Goal: Task Accomplishment & Management: Manage account settings

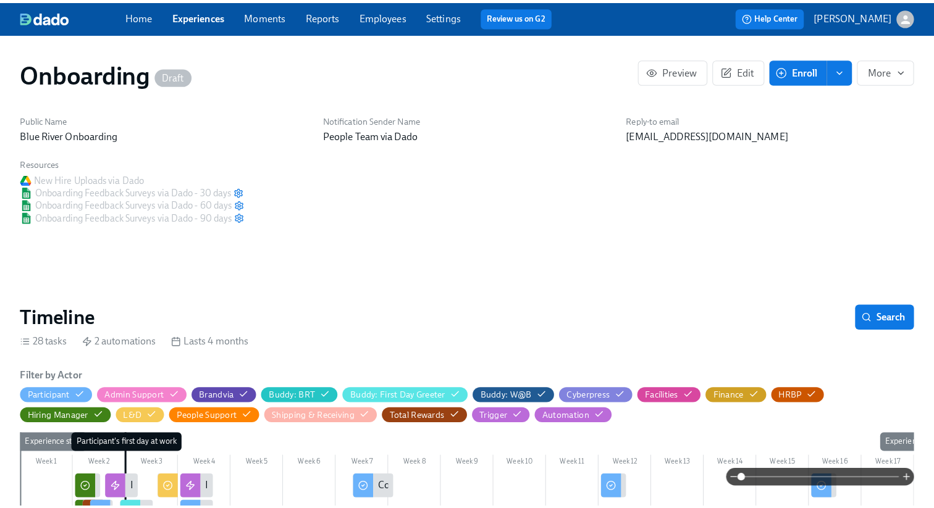
scroll to position [326, 0]
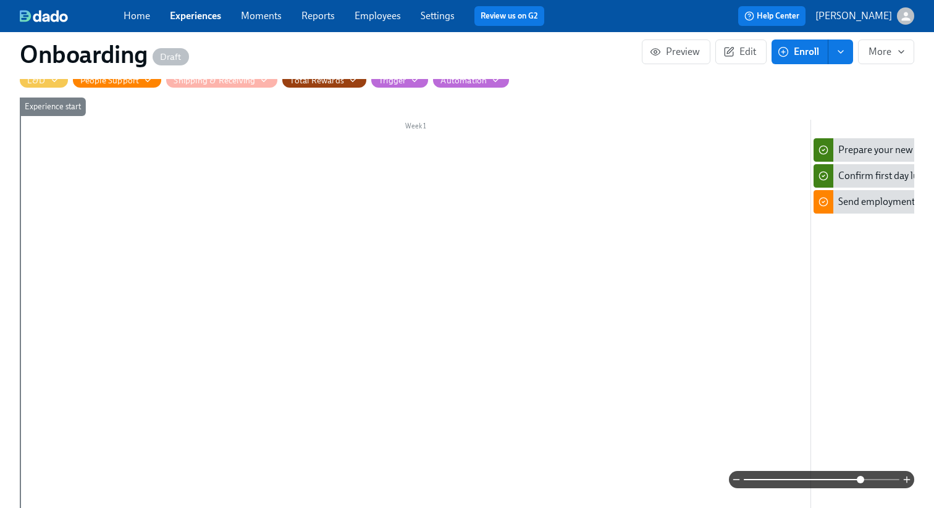
drag, startPoint x: 745, startPoint y: 478, endPoint x: 862, endPoint y: 481, distance: 116.7
click at [862, 481] on span at bounding box center [859, 479] width 7 height 7
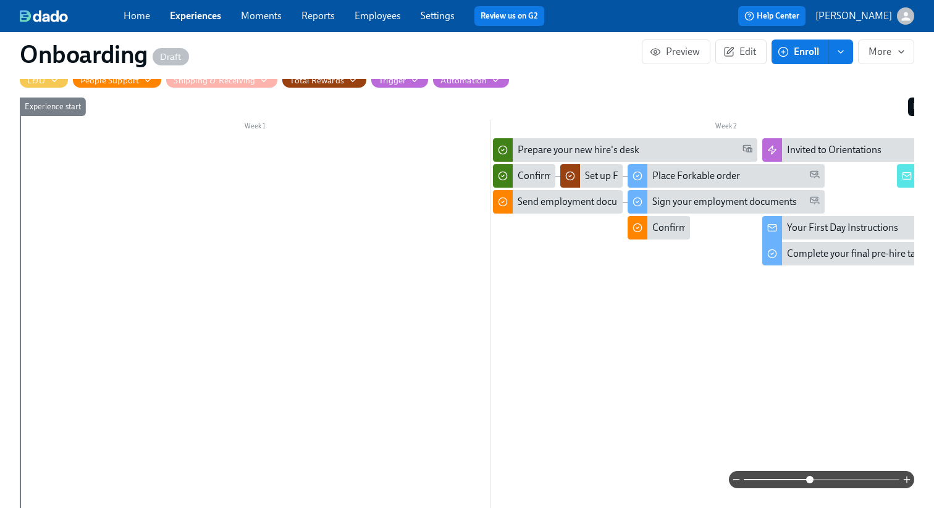
drag, startPoint x: 862, startPoint y: 481, endPoint x: 802, endPoint y: 476, distance: 60.1
click at [806, 476] on span at bounding box center [809, 479] width 7 height 7
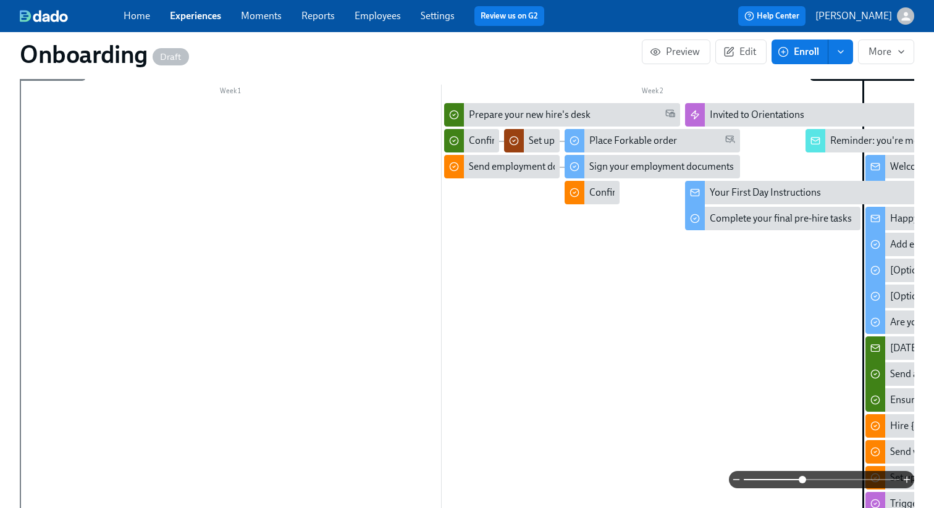
scroll to position [364, 0]
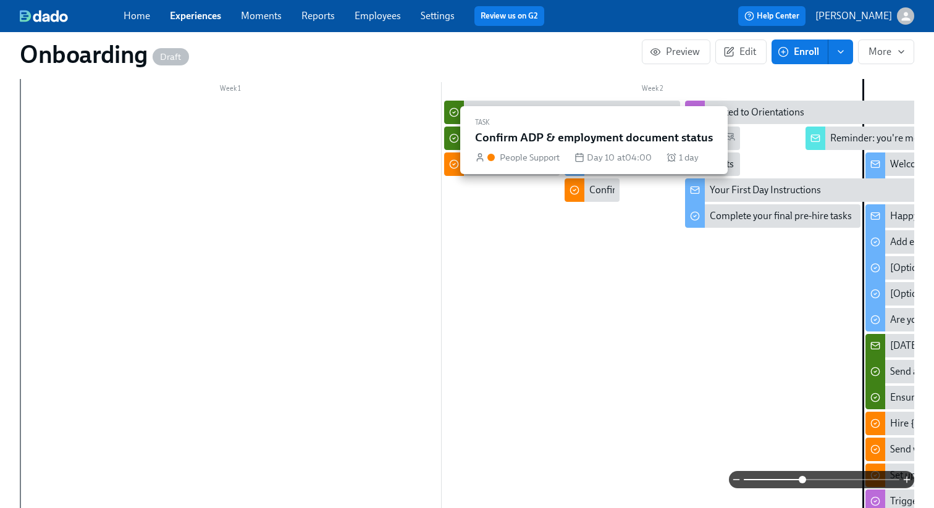
drag, startPoint x: 712, startPoint y: 401, endPoint x: 591, endPoint y: 193, distance: 240.5
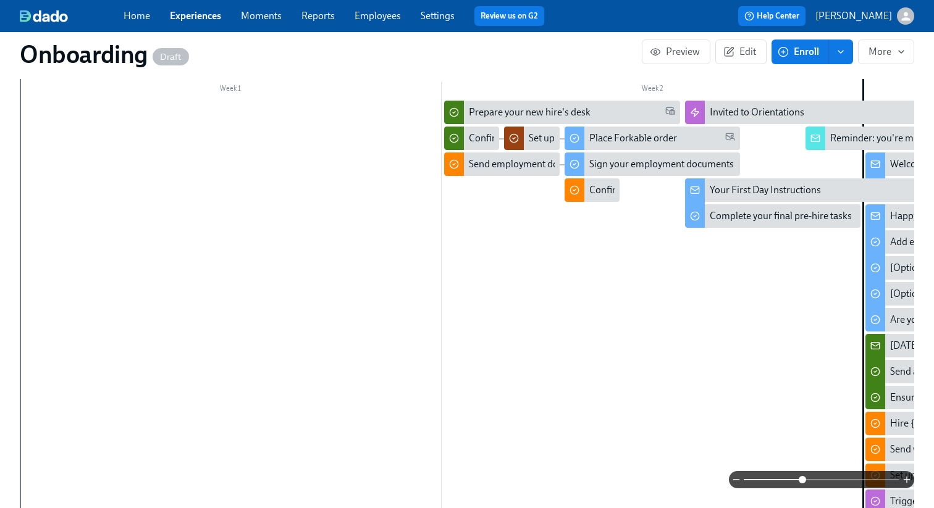
click at [221, 24] on div "Home Experiences Moments Reports Employees Settings Review us on G2" at bounding box center [338, 16] width 430 height 20
click at [193, 14] on link "Experiences" at bounding box center [195, 16] width 51 height 12
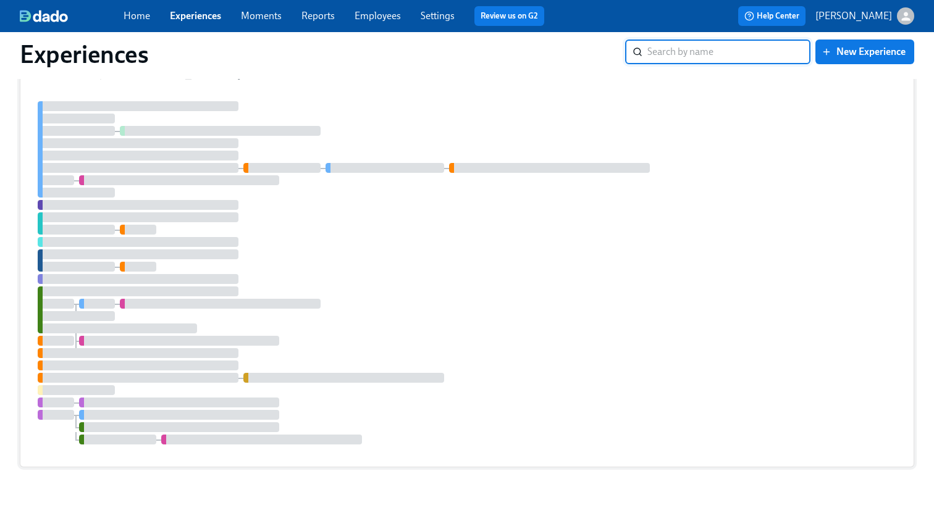
scroll to position [361, 0]
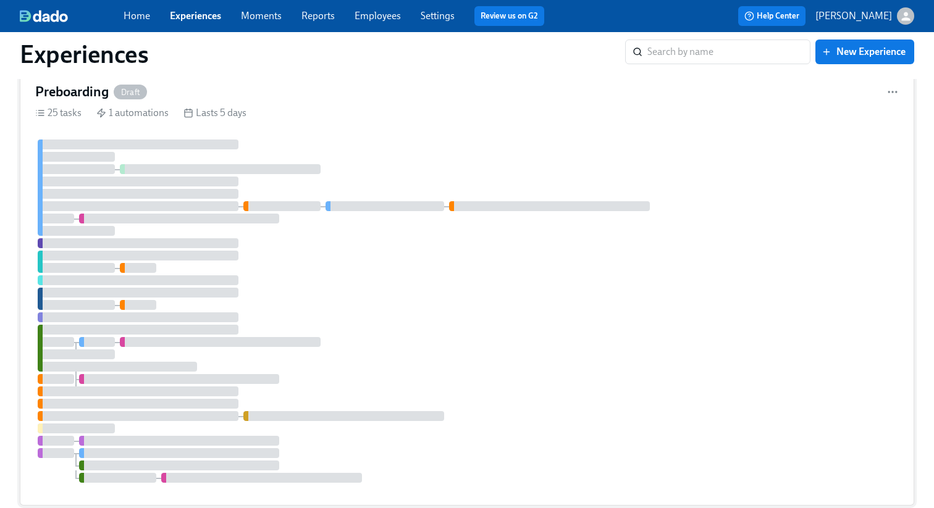
click at [419, 123] on div "Preboarding Draft 25 tasks 1 automations Lasts 5 days" at bounding box center [467, 286] width 894 height 438
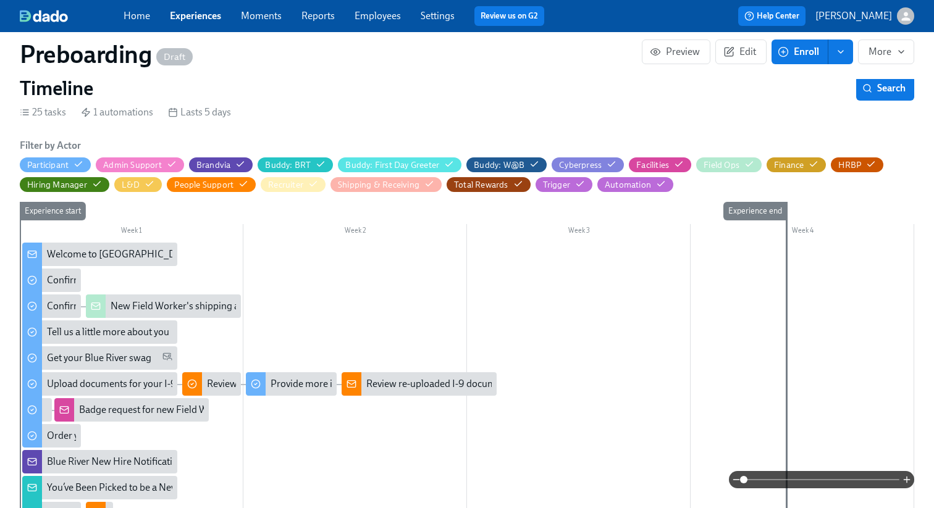
scroll to position [251, 0]
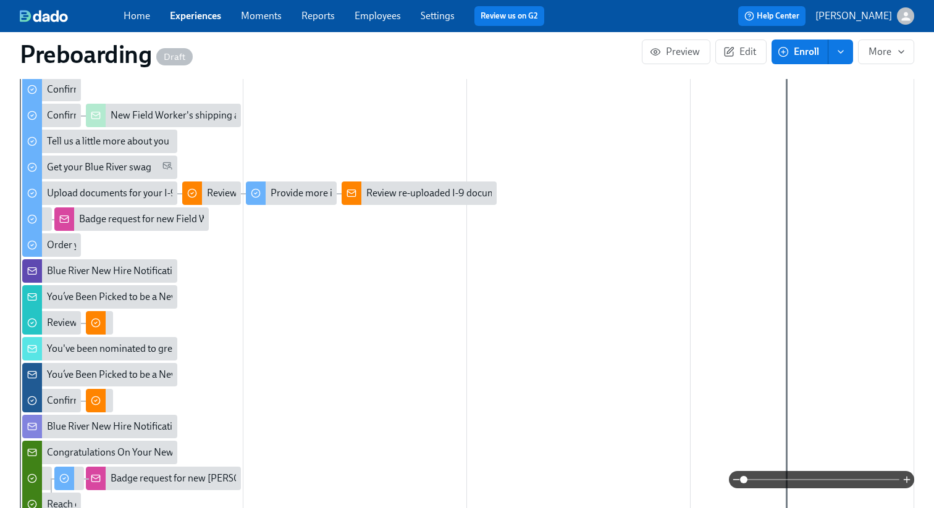
scroll to position [544, 0]
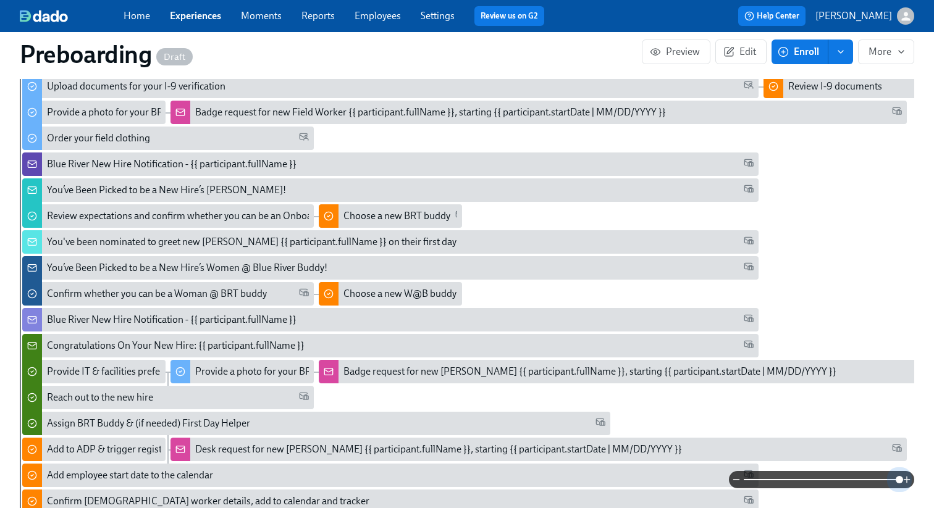
drag, startPoint x: 745, startPoint y: 477, endPoint x: 873, endPoint y: 473, distance: 128.5
click at [917, 485] on div "Preboarding Draft Preview Edit Enroll More Public Name Blue River Preboarding N…" at bounding box center [467, 507] width 934 height 2038
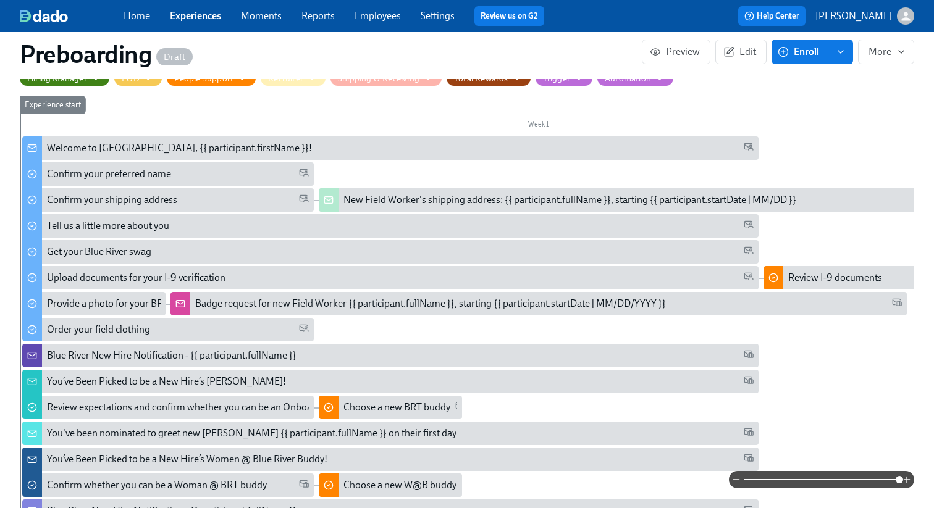
scroll to position [327, 0]
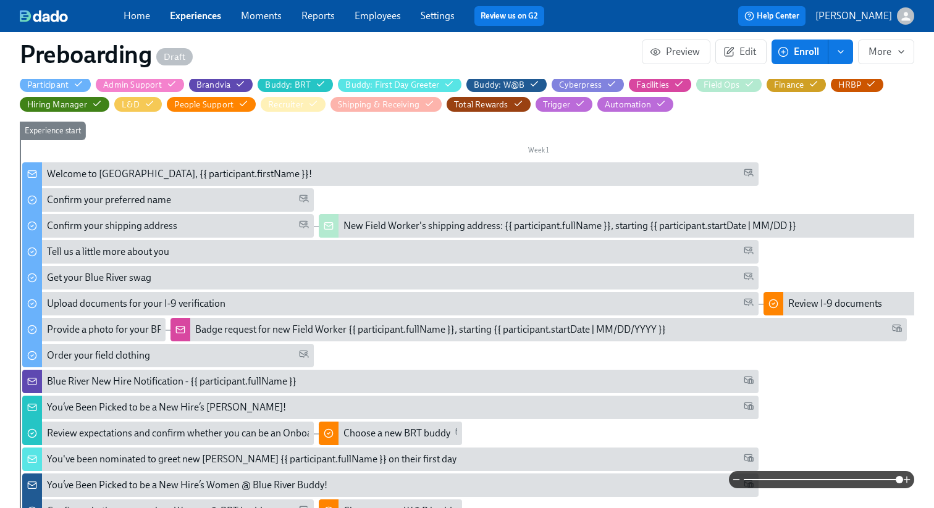
click at [267, 173] on div "Welcome to [GEOGRAPHIC_DATA], {{ participant.firstName }}!" at bounding box center [400, 174] width 706 height 14
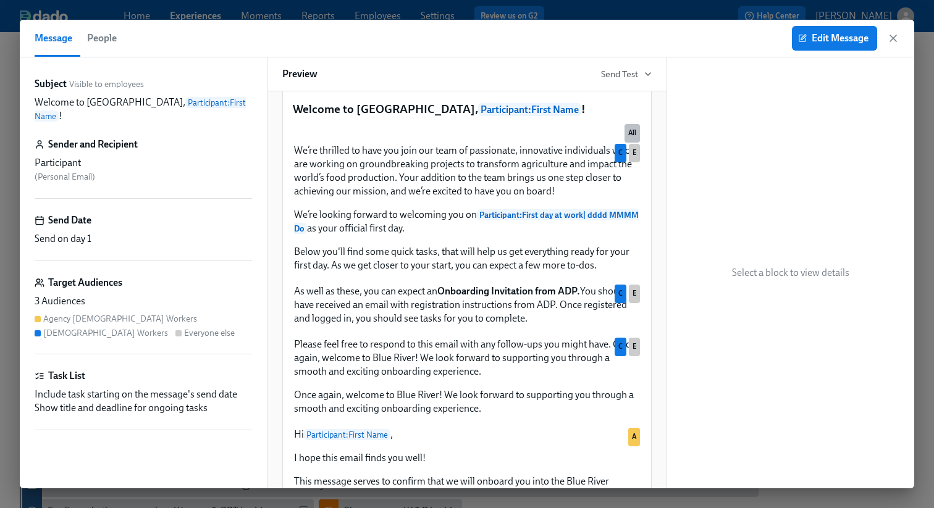
scroll to position [77, 0]
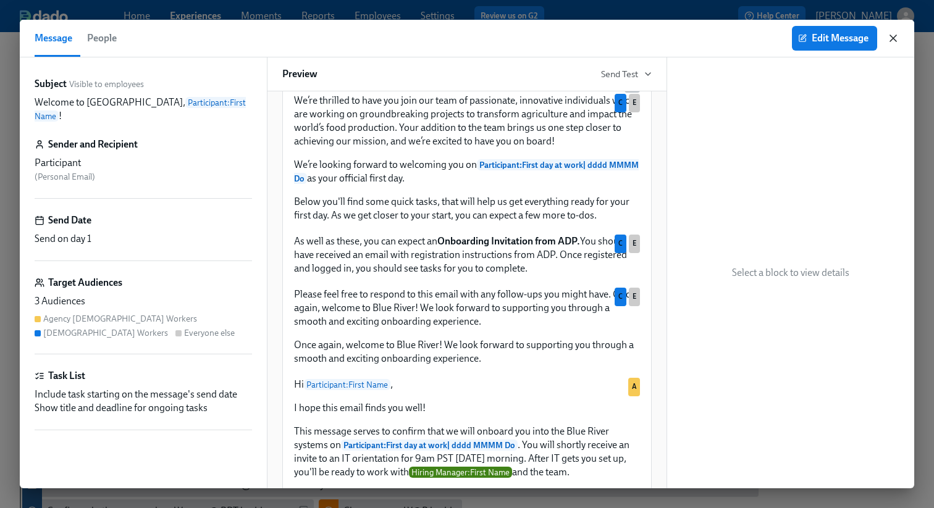
click at [893, 38] on icon "button" at bounding box center [893, 38] width 12 height 12
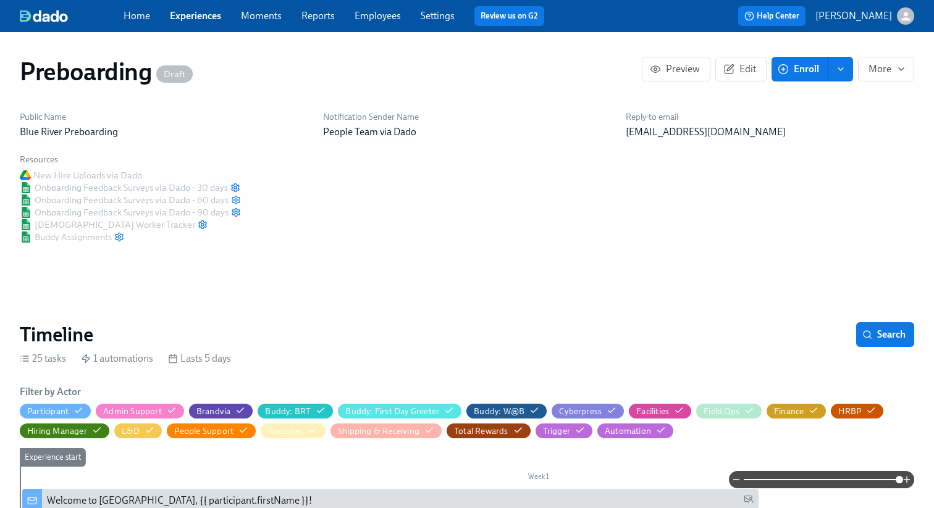
click at [27, 359] on icon at bounding box center [25, 359] width 10 height 10
click at [903, 69] on icon "button" at bounding box center [901, 69] width 10 height 10
click at [503, 290] on div at bounding box center [467, 254] width 934 height 508
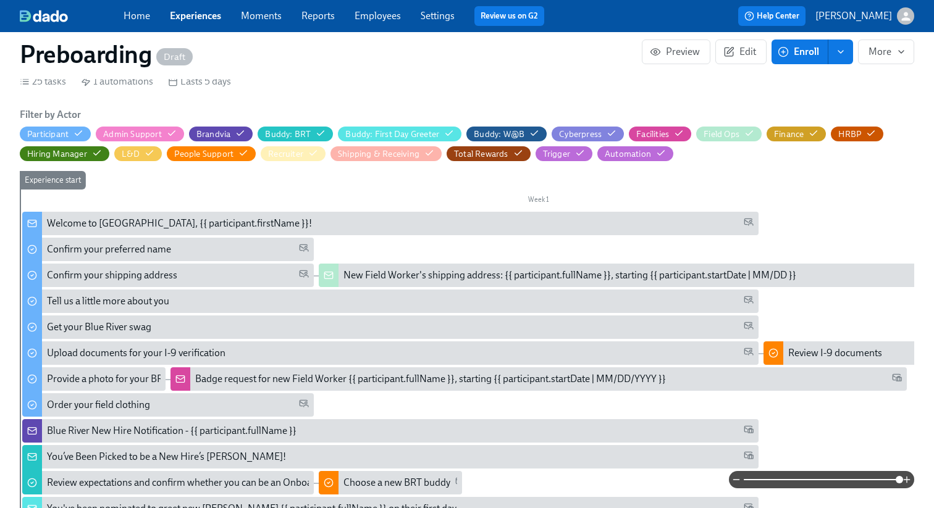
scroll to position [307, 0]
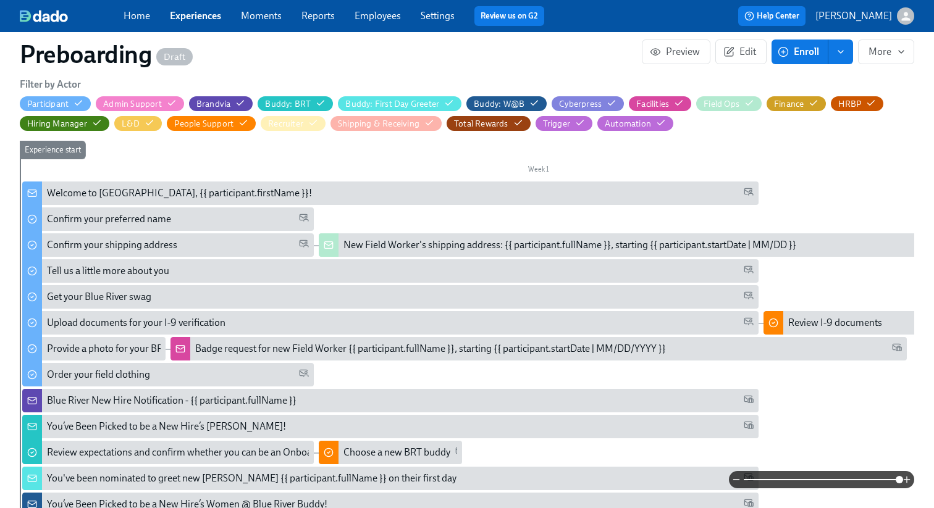
click at [35, 192] on icon at bounding box center [32, 192] width 8 height 2
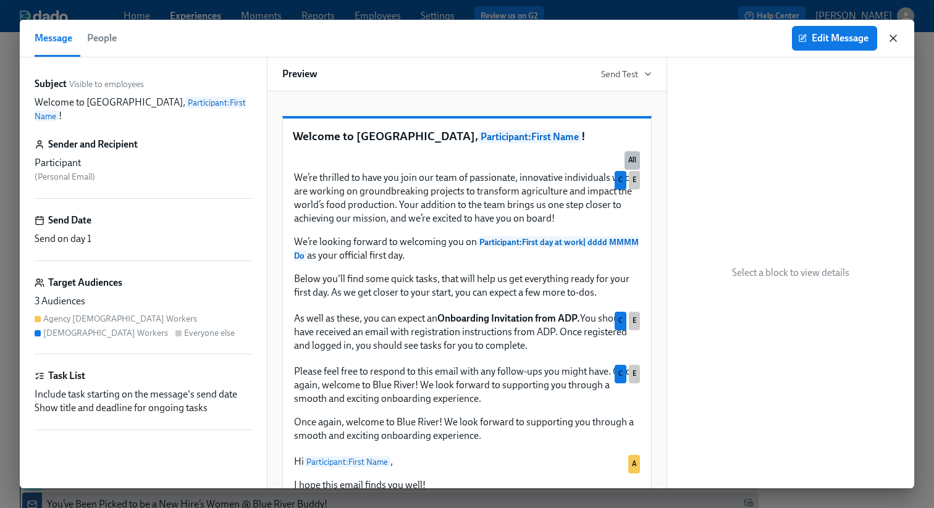
click at [890, 40] on icon "button" at bounding box center [893, 38] width 6 height 6
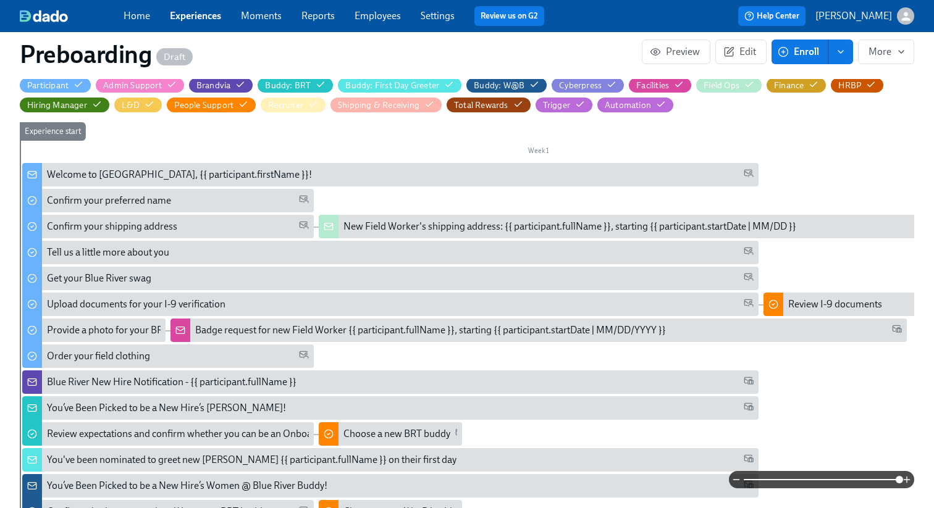
scroll to position [332, 0]
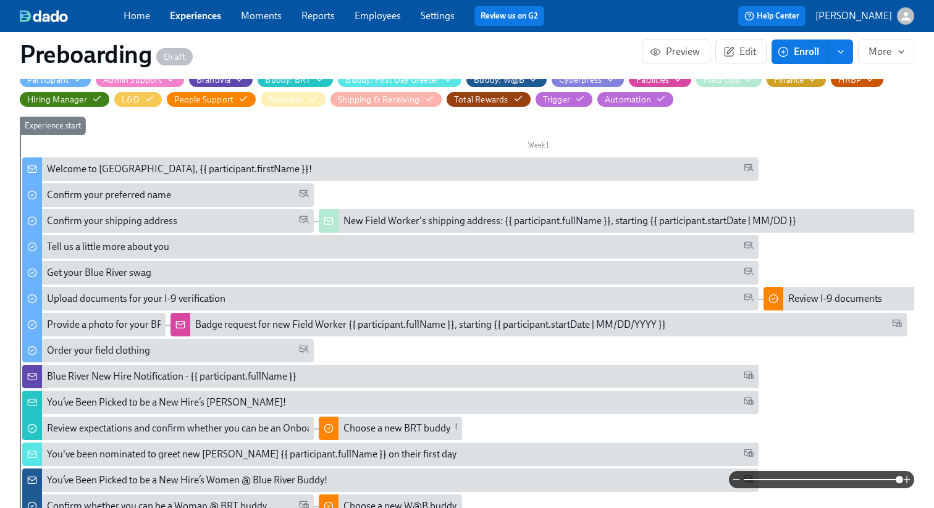
click at [369, 226] on div "New Field Worker's shipping address: {{ participant.fullName }}, starting {{ pa…" at bounding box center [569, 221] width 453 height 14
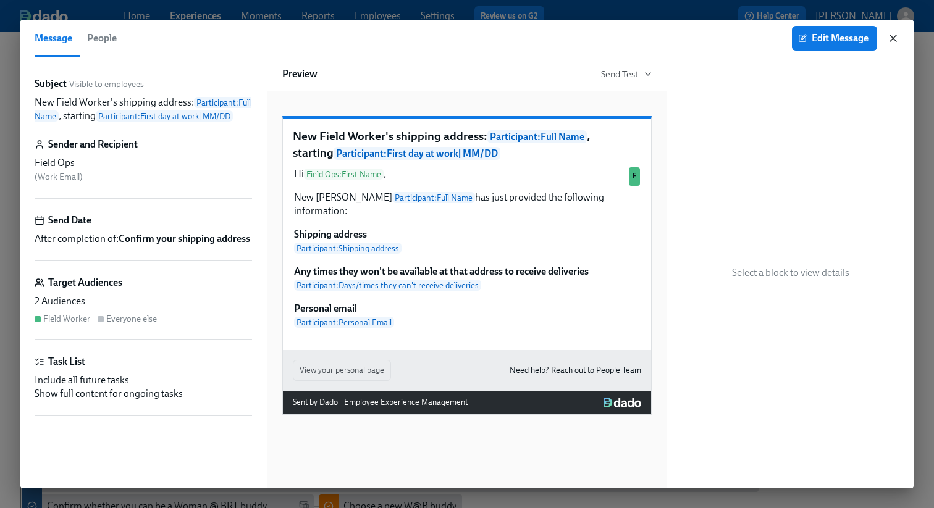
click at [895, 38] on icon "button" at bounding box center [893, 38] width 12 height 12
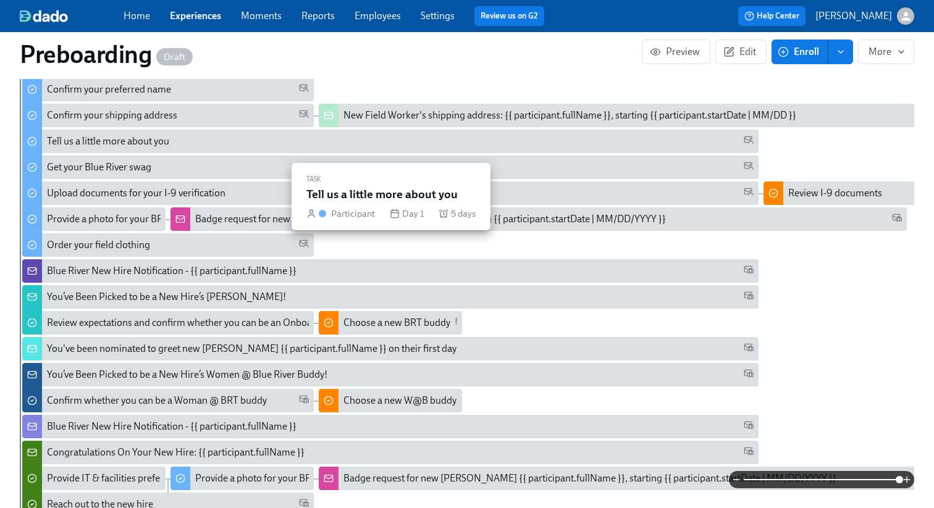
scroll to position [459, 0]
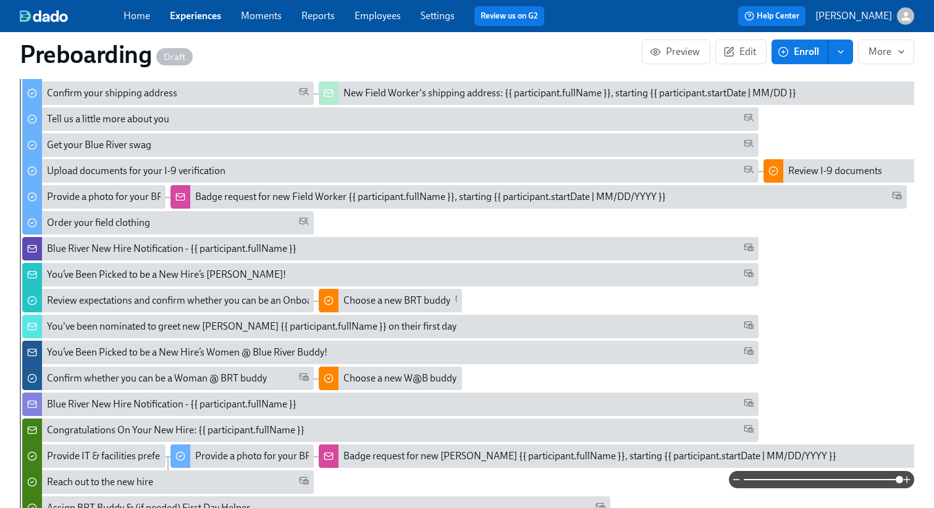
click at [159, 276] on div "You’ve Been Picked to be a New Hire’s [PERSON_NAME]!" at bounding box center [166, 275] width 239 height 14
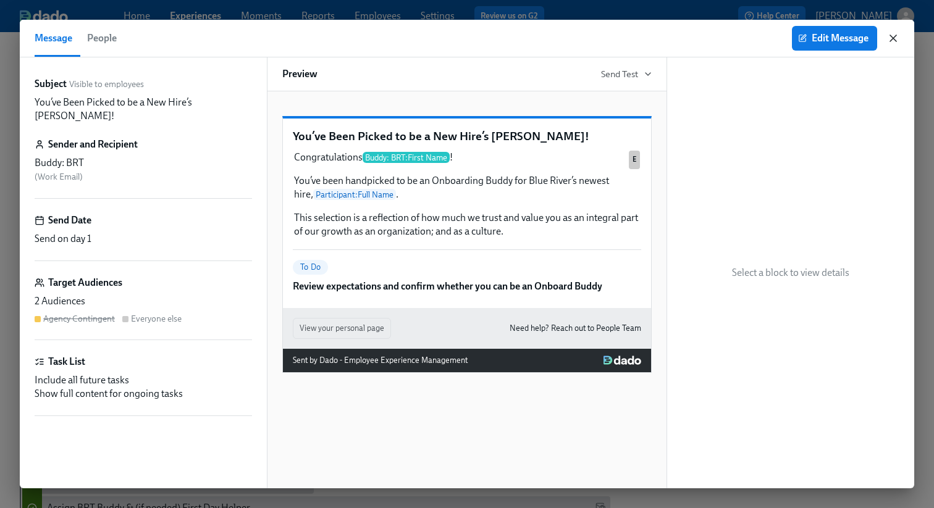
click at [892, 39] on icon "button" at bounding box center [893, 38] width 6 height 6
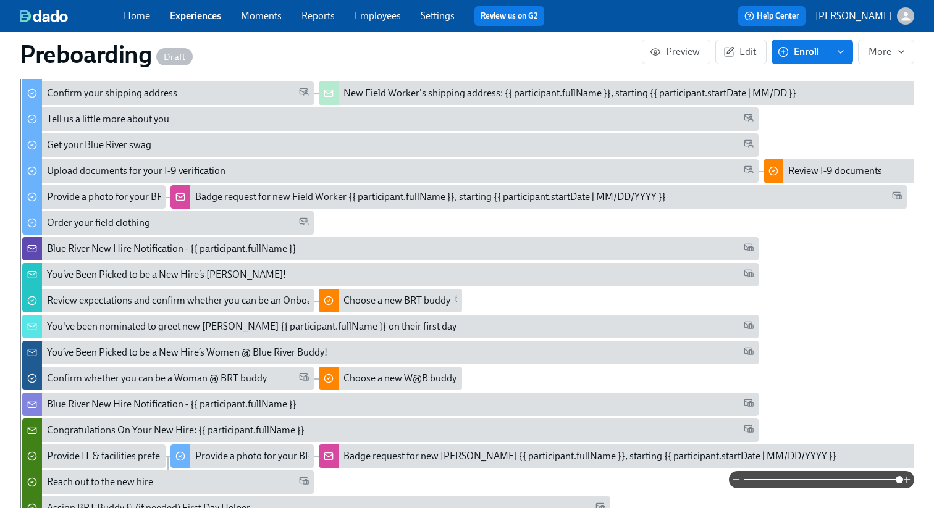
click at [104, 274] on div "You’ve Been Picked to be a New Hire’s [PERSON_NAME]!" at bounding box center [166, 275] width 239 height 14
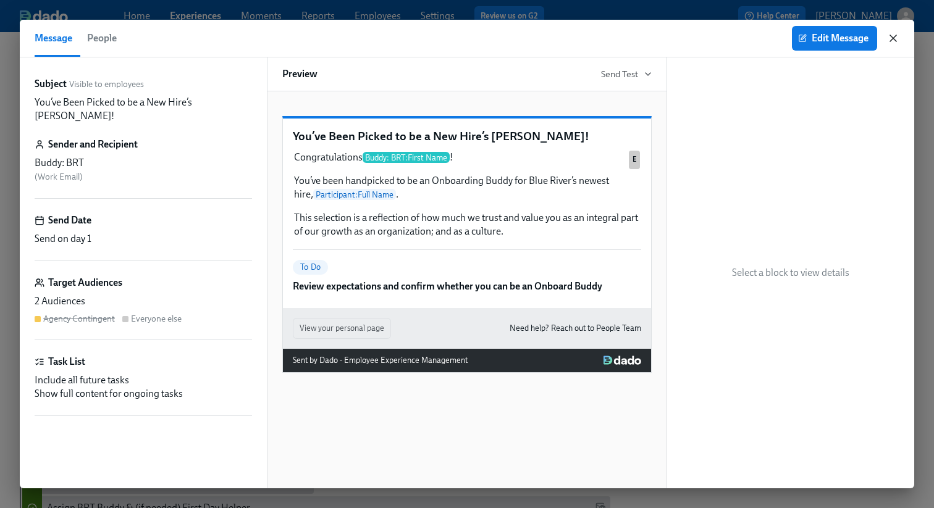
click at [898, 36] on icon "button" at bounding box center [893, 38] width 12 height 12
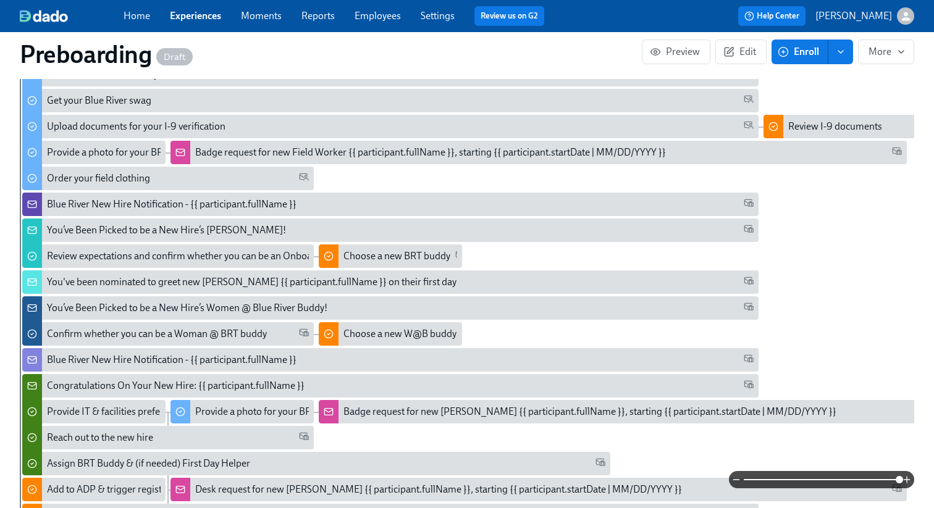
scroll to position [328, 0]
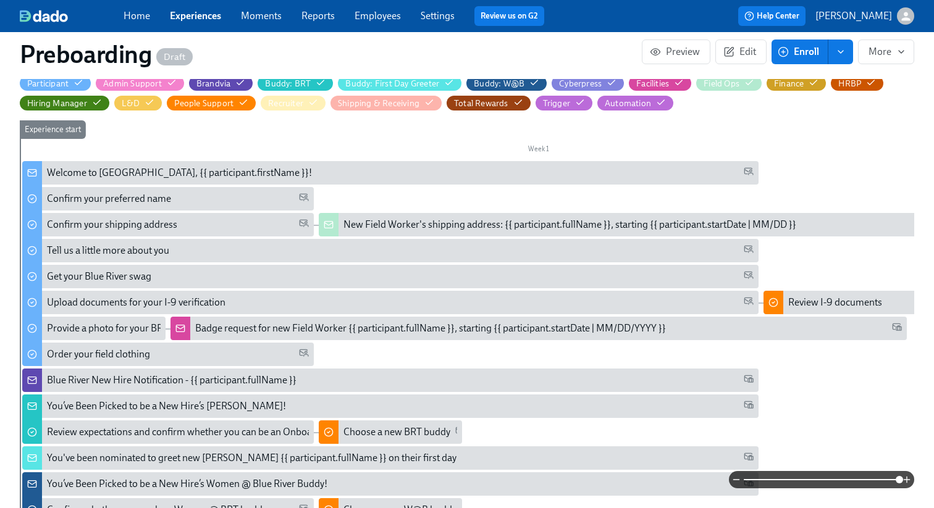
click at [152, 173] on div "Welcome to [GEOGRAPHIC_DATA], {{ participant.firstName }}!" at bounding box center [179, 173] width 265 height 14
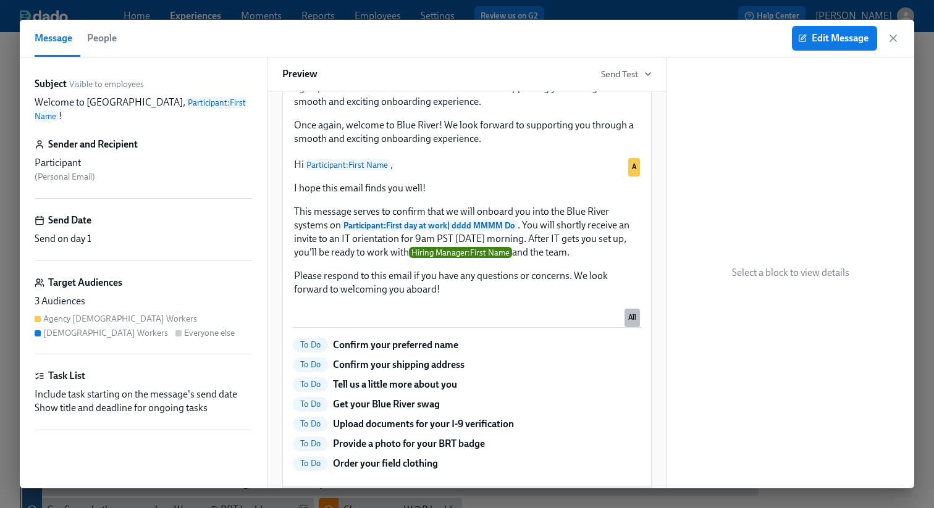
scroll to position [204, 0]
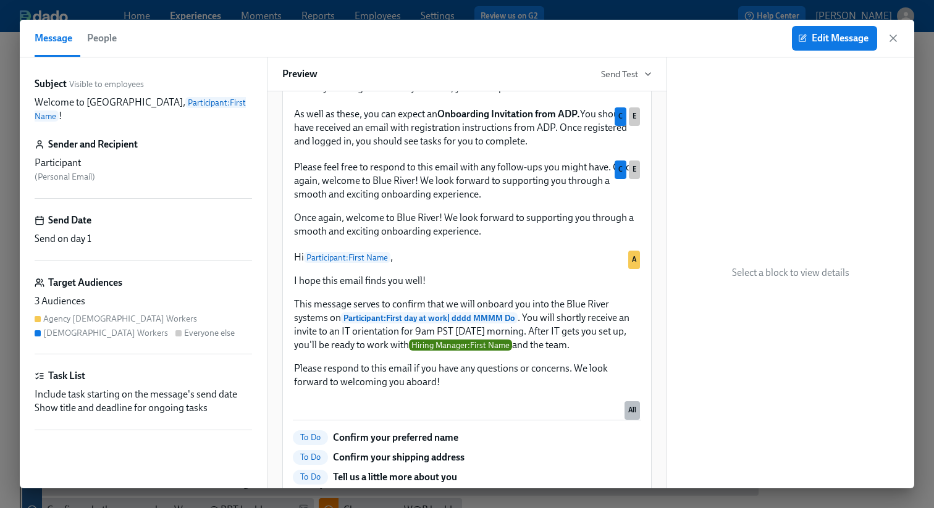
click at [132, 313] on div "Agency [DEMOGRAPHIC_DATA] Workers" at bounding box center [120, 319] width 154 height 12
click at [75, 313] on div "Agency [DEMOGRAPHIC_DATA] Workers [DEMOGRAPHIC_DATA] Workers Everyone else" at bounding box center [143, 326] width 217 height 26
click at [822, 37] on span "Edit Message" at bounding box center [834, 38] width 68 height 12
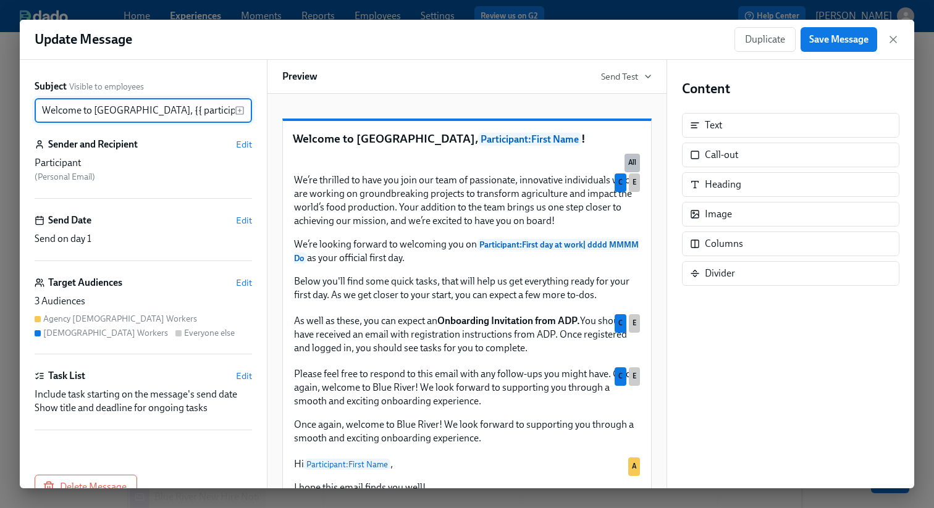
scroll to position [0, 19]
click at [85, 321] on div "Agency [DEMOGRAPHIC_DATA] Workers" at bounding box center [120, 319] width 154 height 12
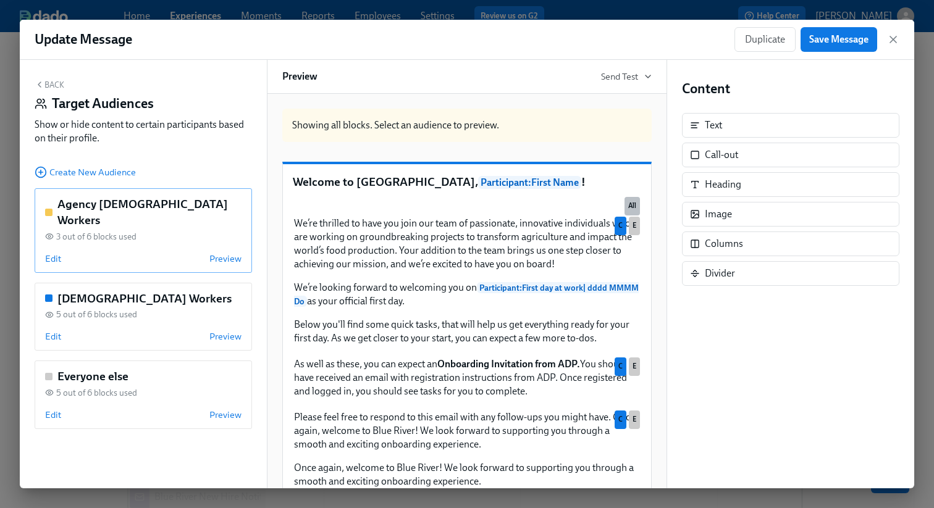
click at [114, 231] on span "3 out of 6 blocks used" at bounding box center [96, 237] width 80 height 12
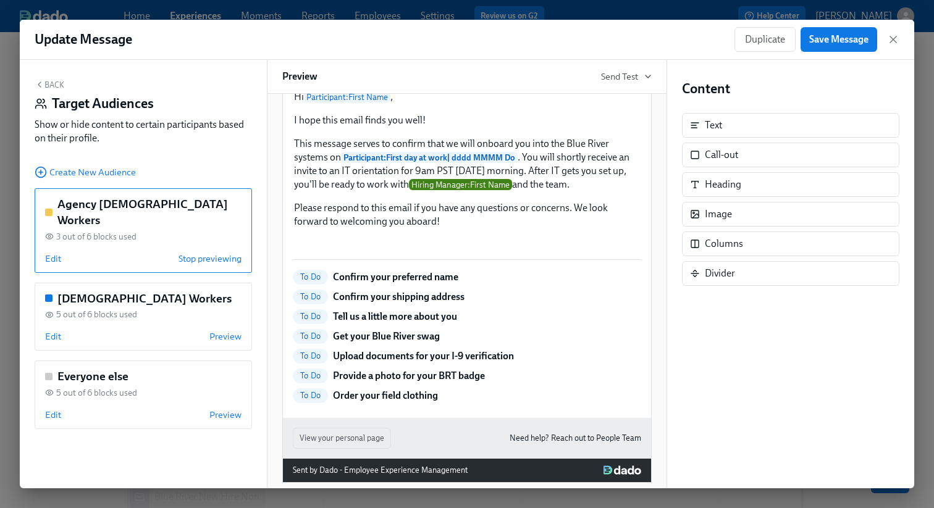
scroll to position [155, 0]
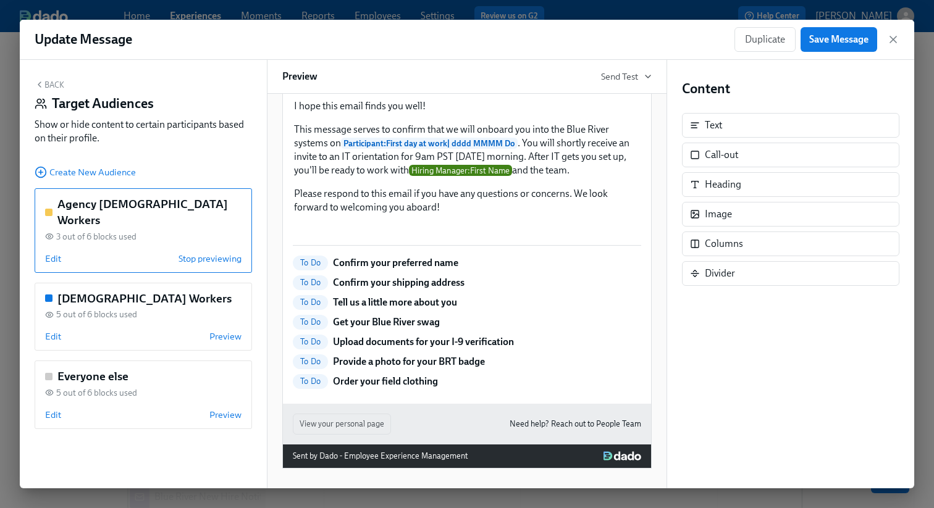
click at [432, 215] on div "Hi Participant : First Name , I hope this email finds you well! This message se…" at bounding box center [467, 145] width 348 height 141
drag, startPoint x: 337, startPoint y: 287, endPoint x: 377, endPoint y: 291, distance: 39.7
click at [377, 215] on div "Hi Participant : First Name , I hope this email finds you well! This message se…" at bounding box center [467, 145] width 348 height 141
click at [379, 215] on div "Hi Participant : First Name , I hope this email finds you well! This message se…" at bounding box center [467, 145] width 348 height 141
drag, startPoint x: 341, startPoint y: 291, endPoint x: 455, endPoint y: 291, distance: 114.2
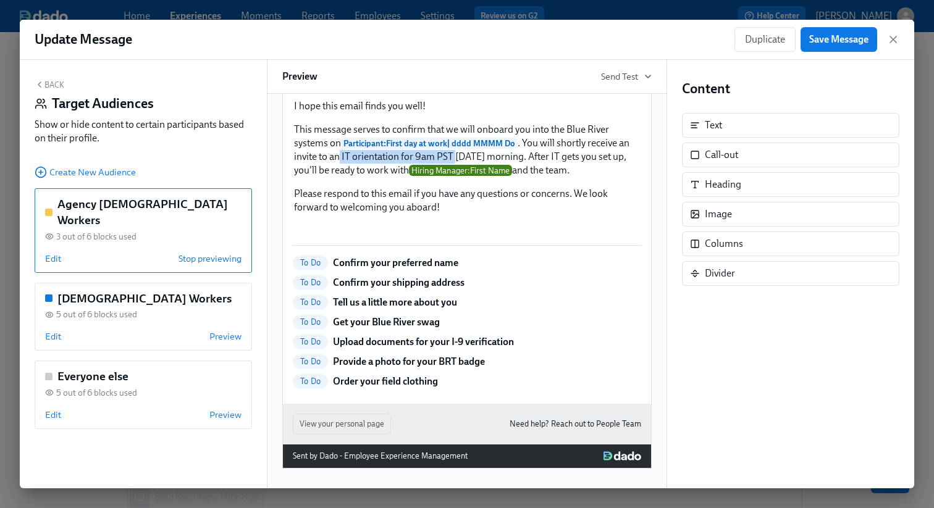
click at [455, 215] on div "Hi Participant : First Name , I hope this email finds you well! This message se…" at bounding box center [467, 145] width 348 height 141
click at [893, 39] on icon "button" at bounding box center [893, 39] width 6 height 6
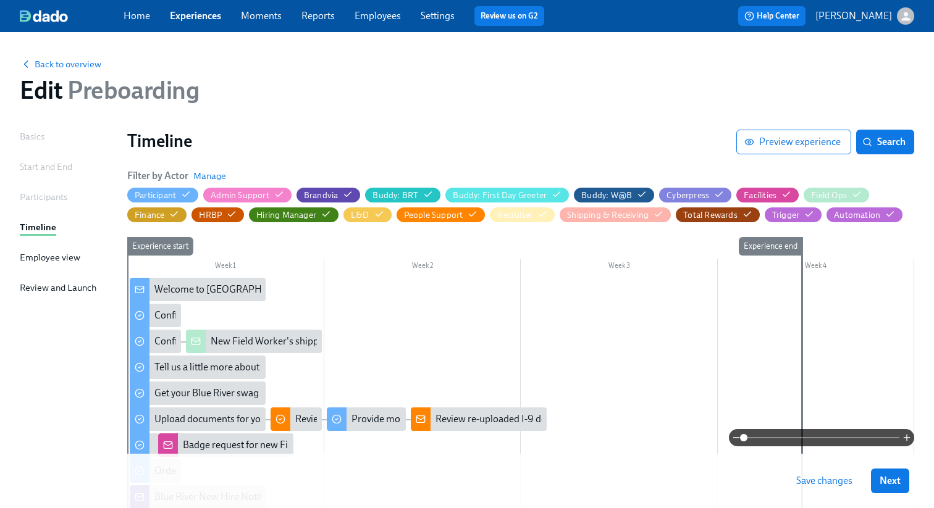
click at [204, 17] on link "Experiences" at bounding box center [195, 16] width 51 height 12
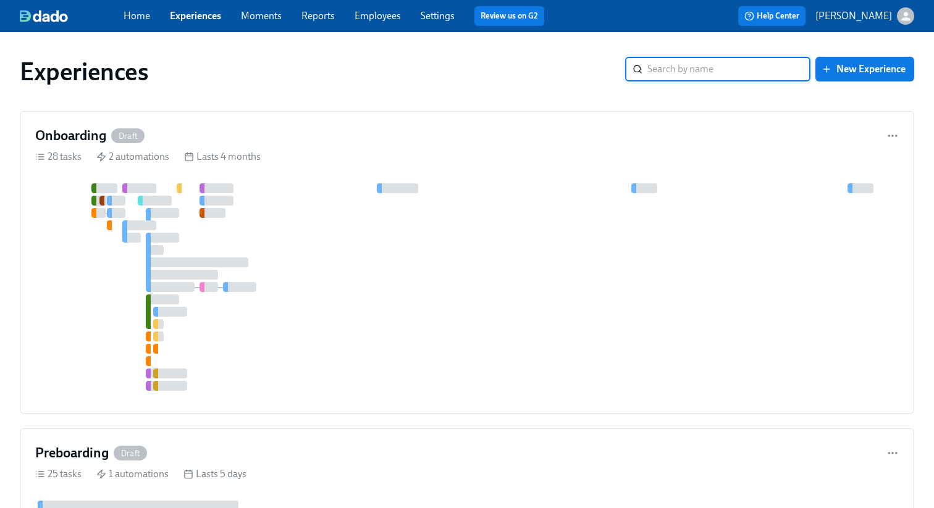
click at [132, 11] on link "Home" at bounding box center [136, 16] width 27 height 12
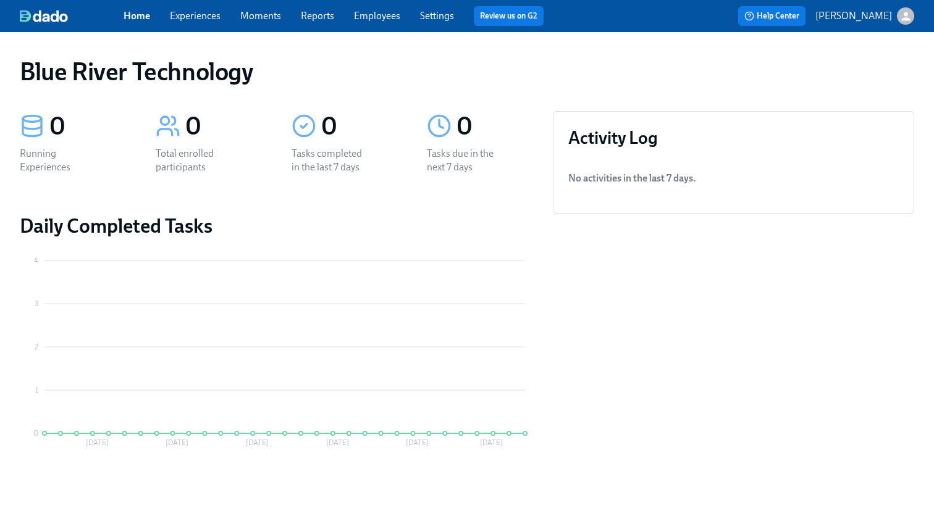
click at [141, 12] on link "Home" at bounding box center [136, 16] width 27 height 12
click at [259, 13] on link "Moments" at bounding box center [260, 16] width 41 height 12
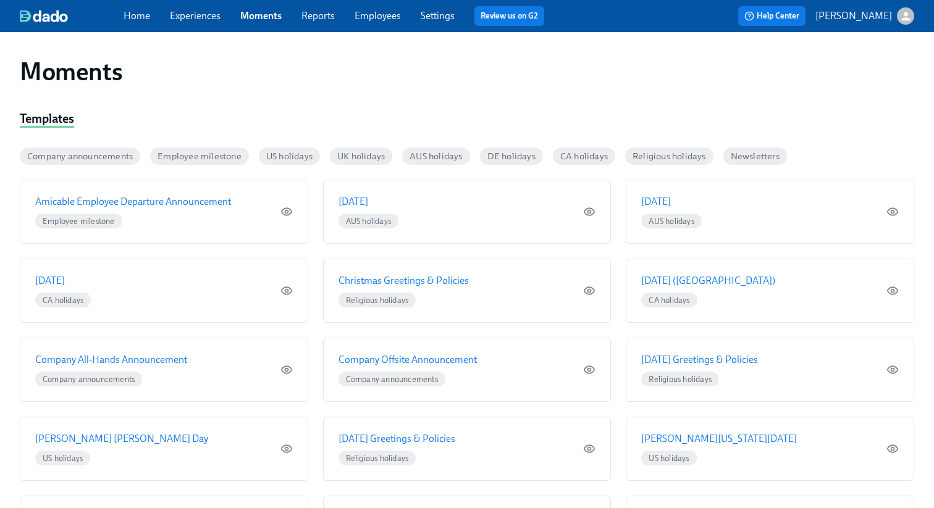
click at [326, 13] on link "Reports" at bounding box center [317, 16] width 33 height 12
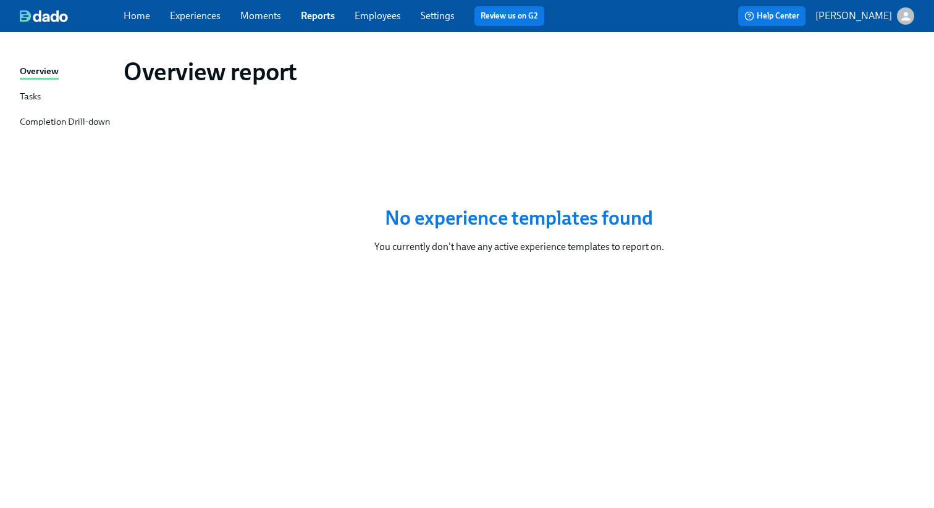
click at [395, 14] on link "Employees" at bounding box center [377, 16] width 46 height 12
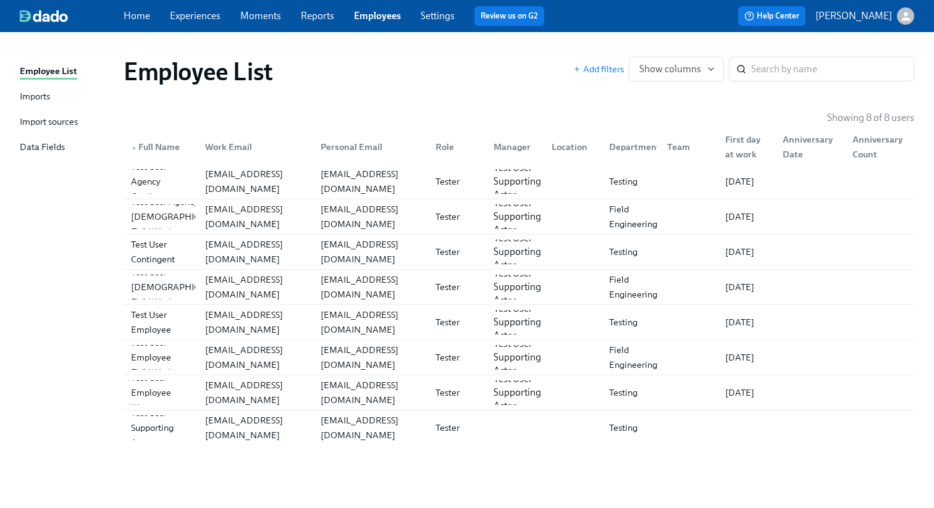
click at [438, 16] on link "Settings" at bounding box center [437, 16] width 34 height 12
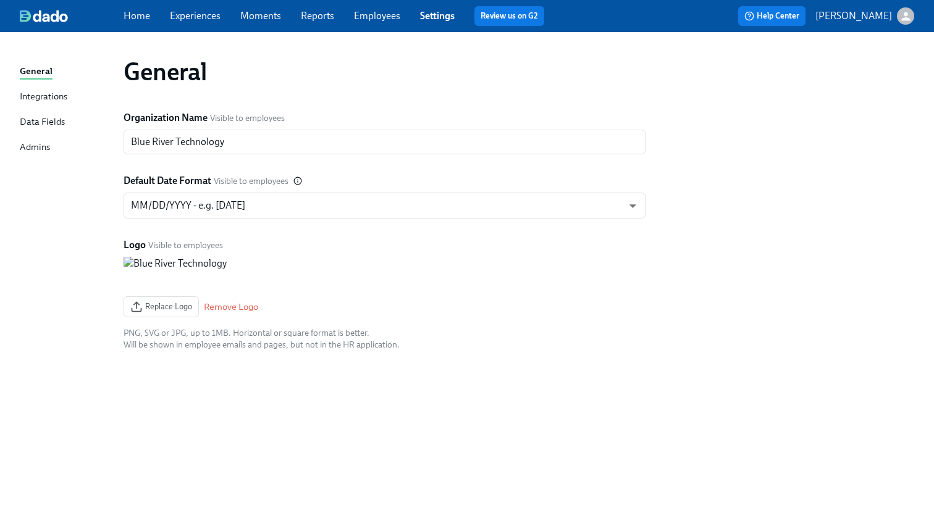
click at [360, 270] on div at bounding box center [261, 272] width 276 height 30
